Goal: Check status

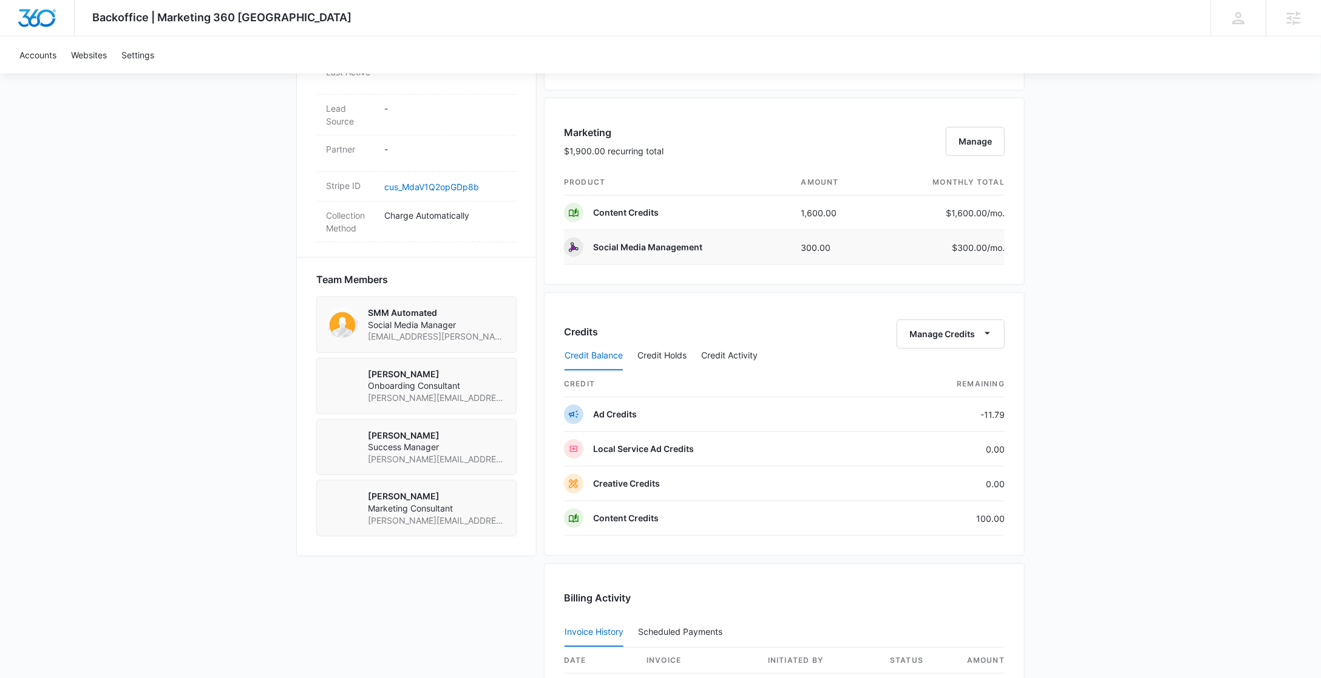
scroll to position [681, 0]
drag, startPoint x: 980, startPoint y: 518, endPoint x: 1017, endPoint y: 517, distance: 37.0
click at [1017, 518] on div "Credits Manage Credits Credit Balance Credit Holds Credit Activity credit Remai…" at bounding box center [784, 425] width 481 height 264
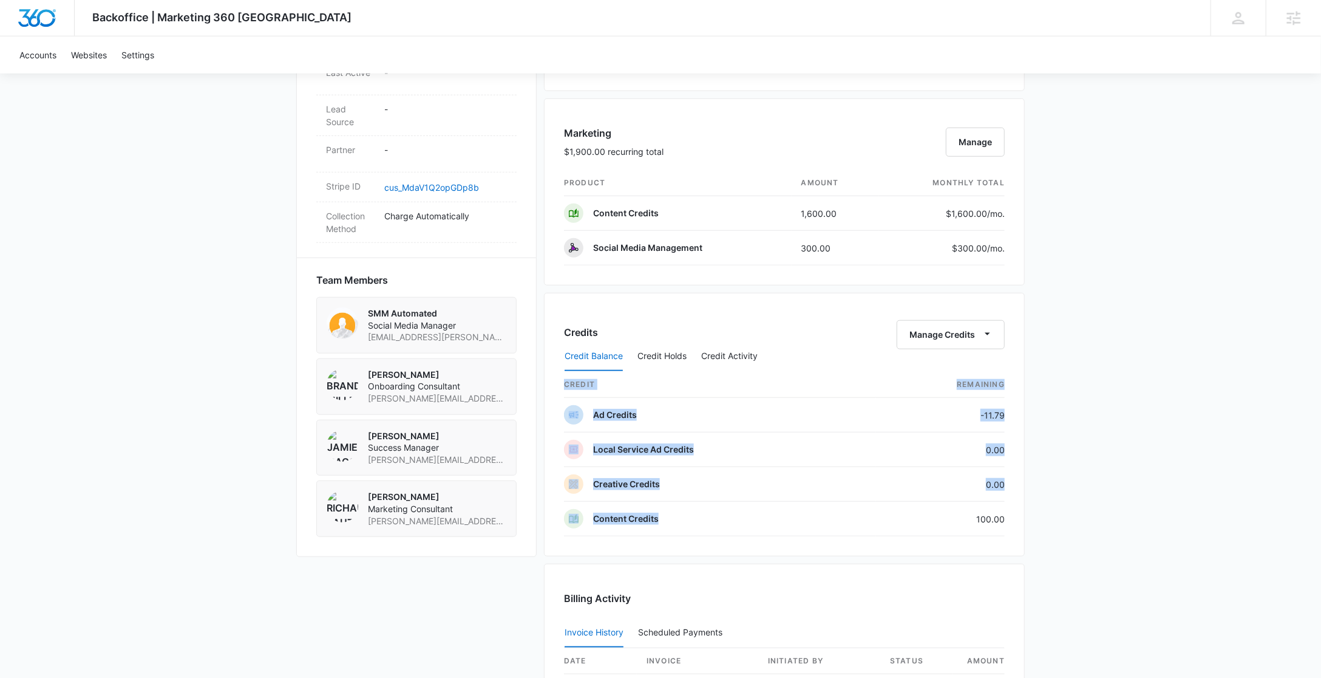
drag, startPoint x: 961, startPoint y: 519, endPoint x: 1028, endPoint y: 518, distance: 67.4
click at [1029, 519] on div "Backoffice | Marketing 360 Canada Apps Settings sb shania buchanan shania.bucha…" at bounding box center [660, 154] width 1321 height 1671
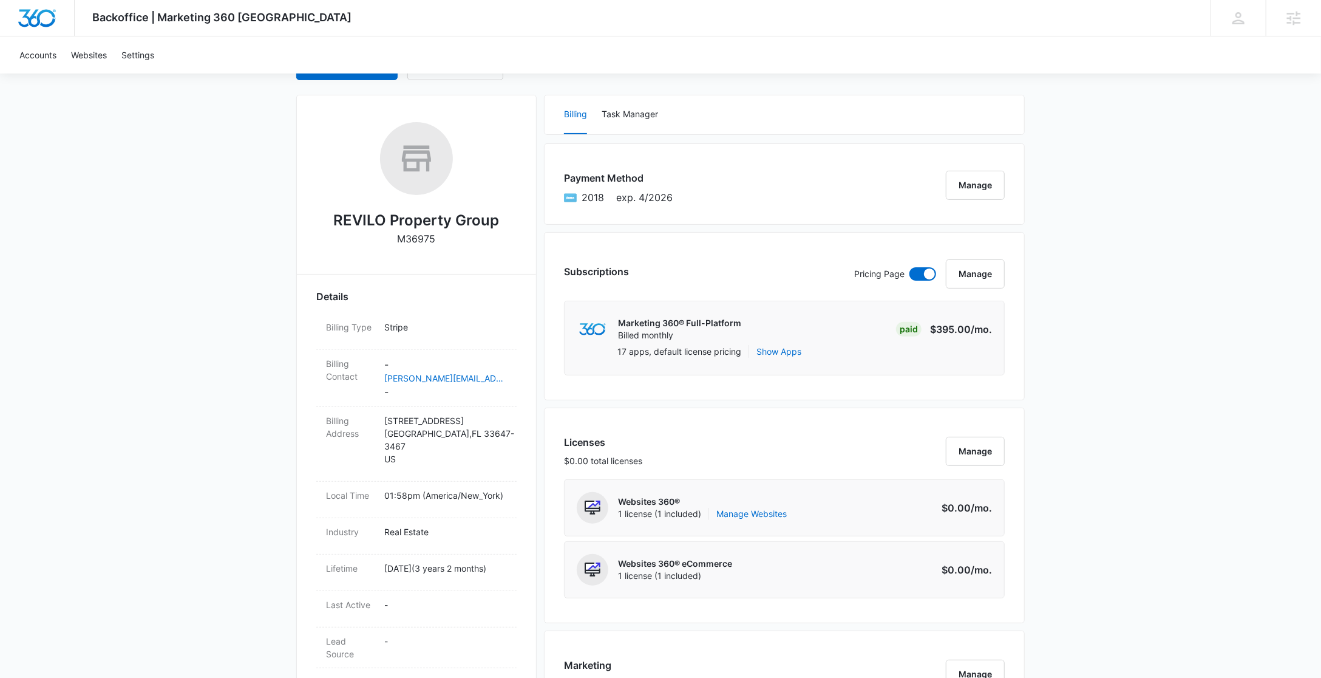
scroll to position [0, 0]
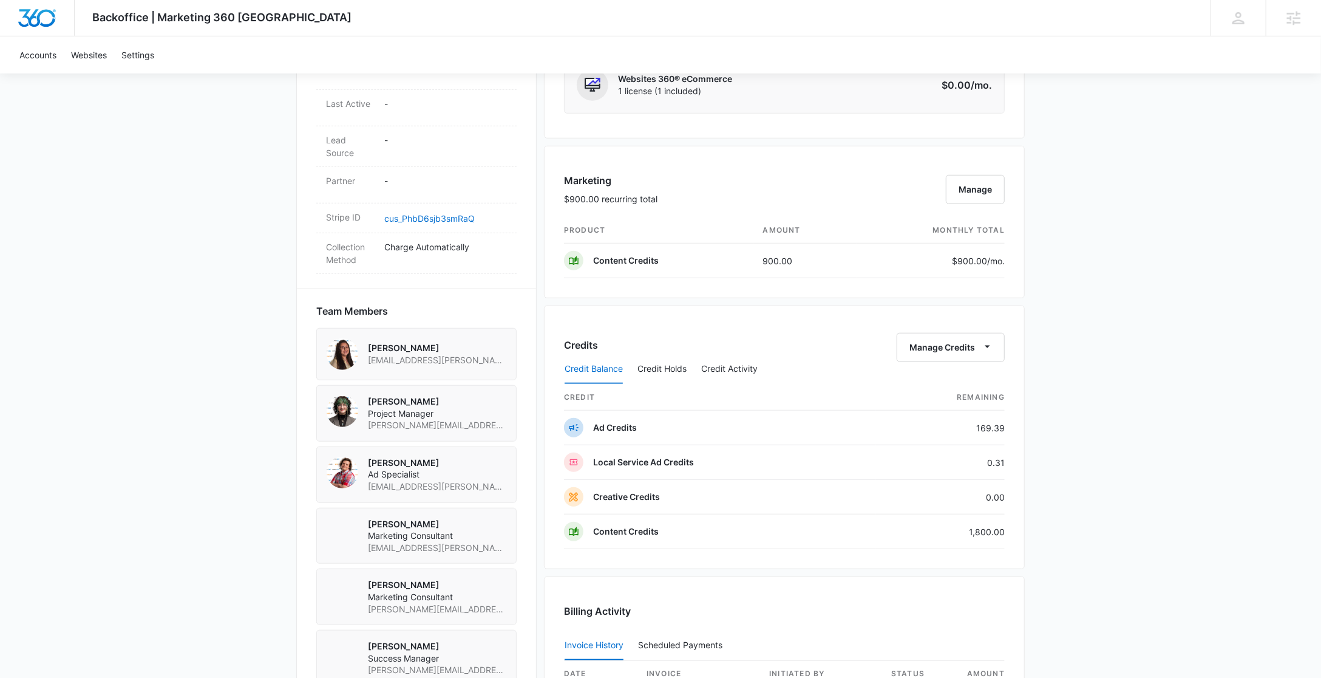
scroll to position [636, 0]
